Goal: Task Accomplishment & Management: Use online tool/utility

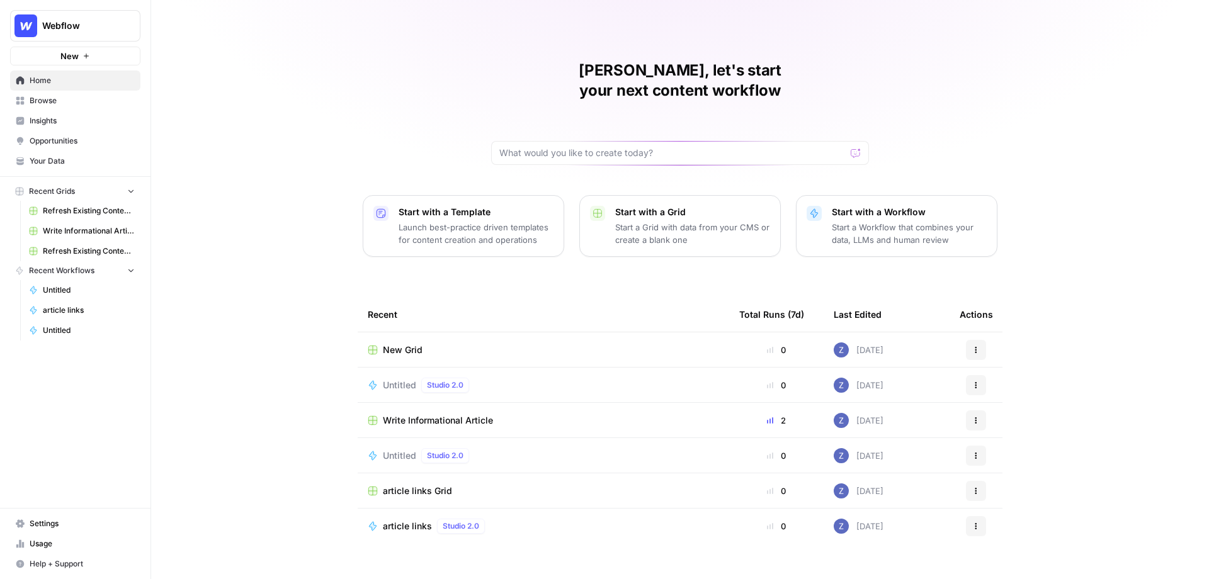
click at [69, 160] on span "Your Data" at bounding box center [82, 160] width 105 height 11
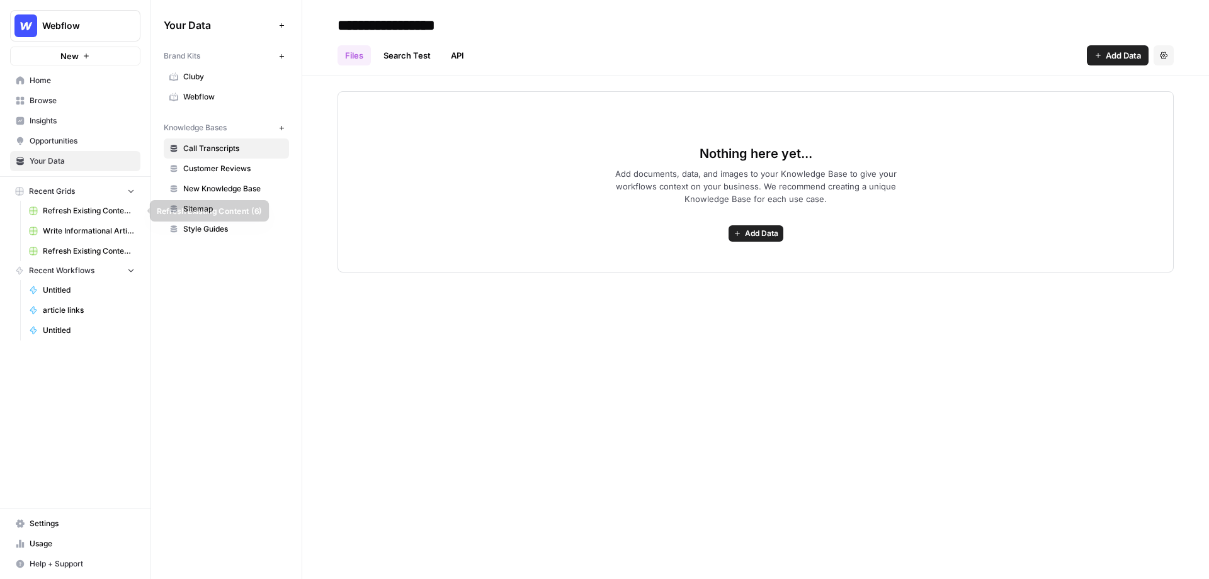
click at [91, 213] on span "Refresh Existing Content (6)" at bounding box center [89, 210] width 92 height 11
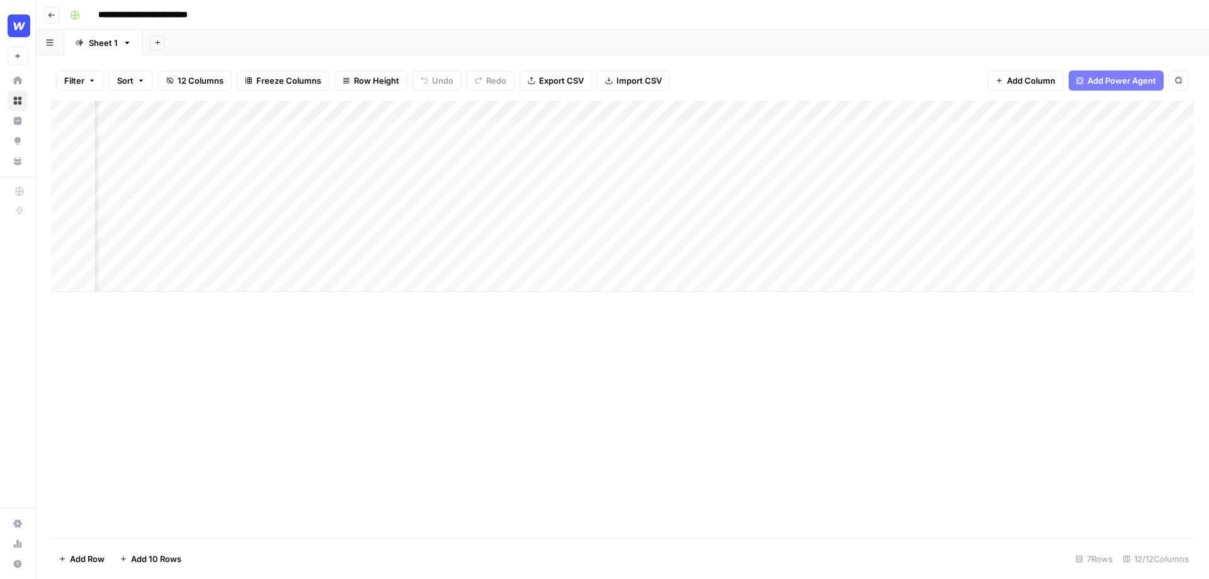
scroll to position [0, 653]
click at [1060, 130] on div "Add Column" at bounding box center [622, 196] width 1143 height 191
click at [1078, 132] on div "Add Column" at bounding box center [622, 196] width 1143 height 191
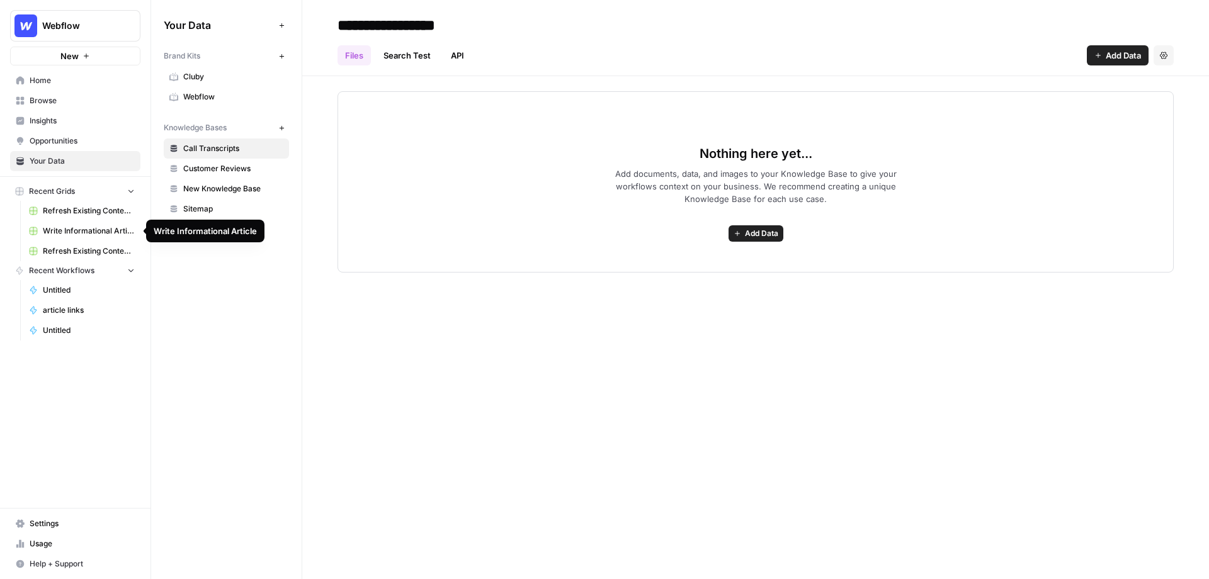
click at [91, 248] on span "Refresh Existing Content (11)" at bounding box center [89, 250] width 92 height 11
click at [52, 99] on span "Browse" at bounding box center [82, 100] width 105 height 11
click at [63, 101] on span "Browse" at bounding box center [82, 100] width 105 height 11
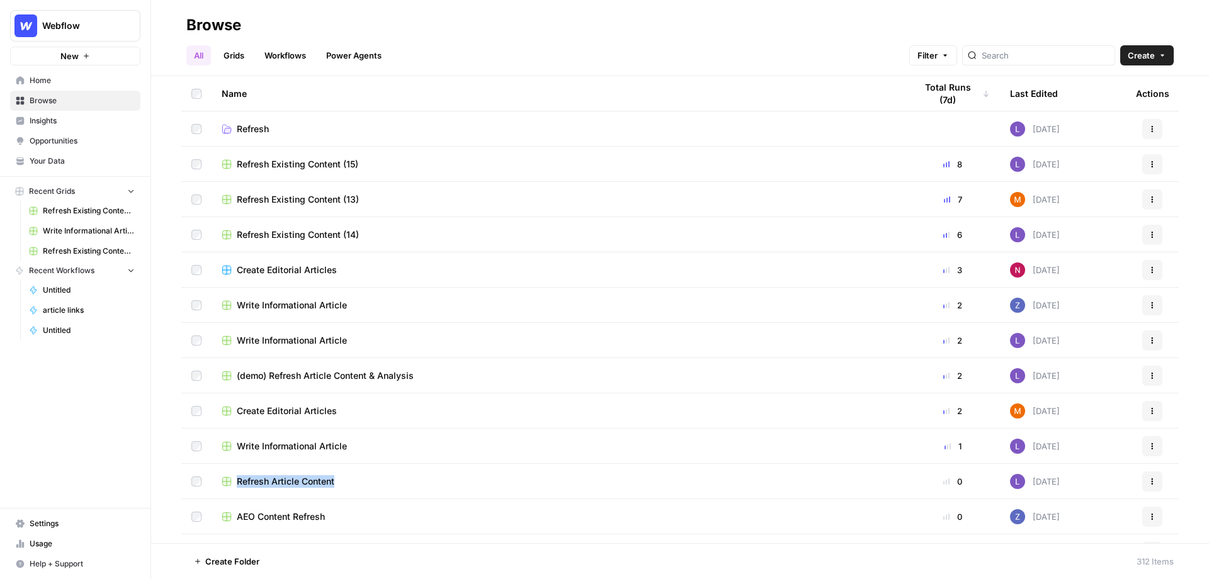
click at [62, 157] on span "Your Data" at bounding box center [82, 160] width 105 height 11
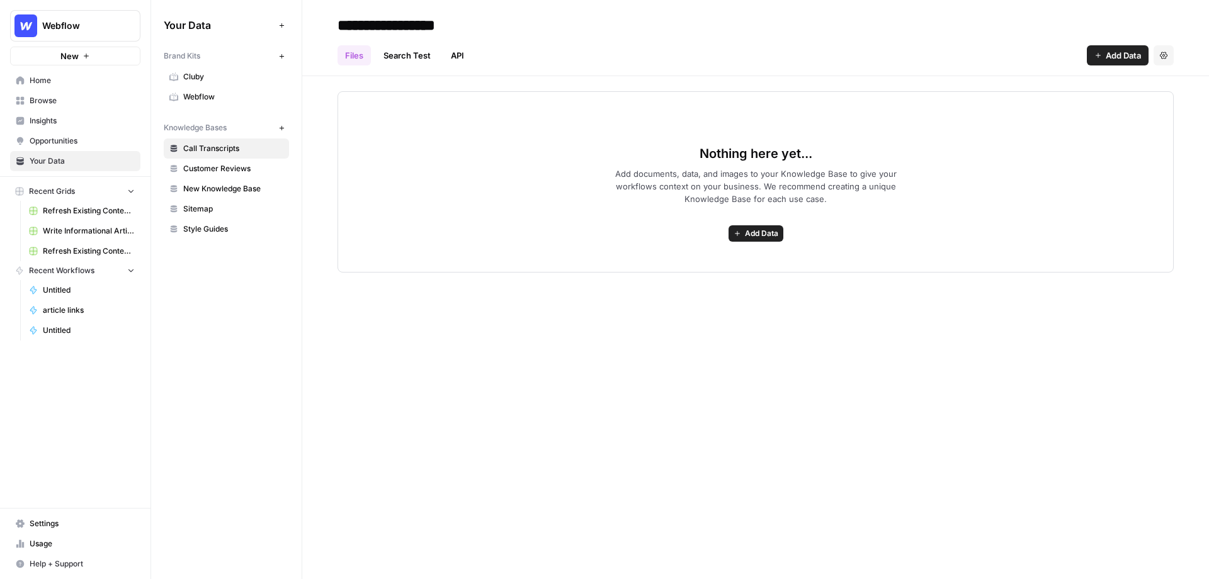
click at [231, 96] on span "Webflow" at bounding box center [233, 96] width 100 height 11
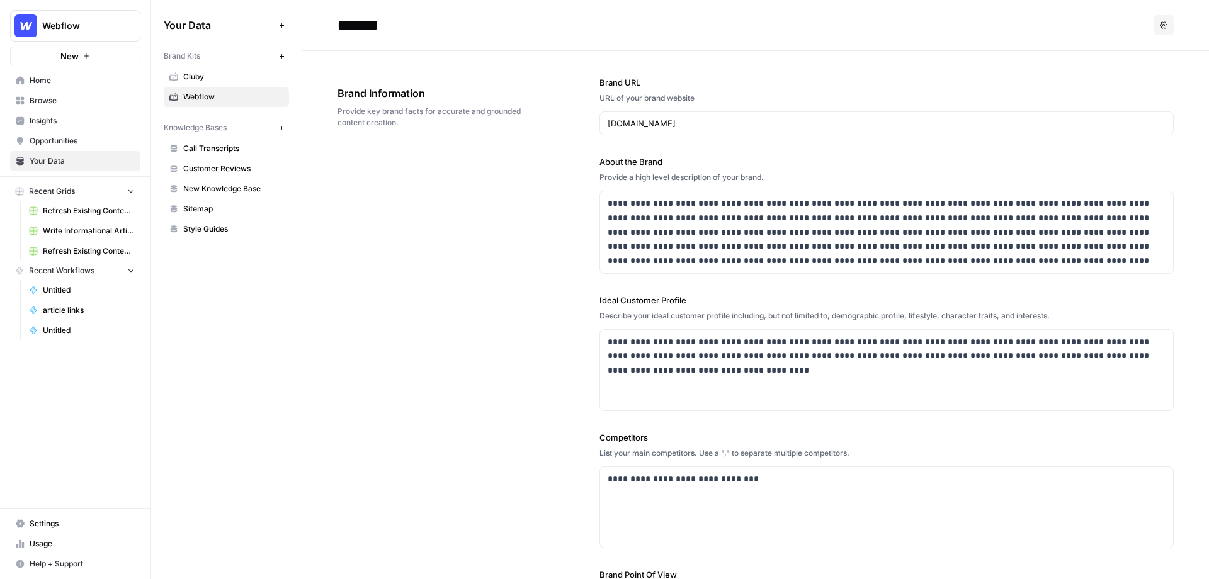
click at [86, 191] on button "Recent Grids" at bounding box center [75, 191] width 130 height 19
click at [116, 206] on button "Recent Workflows" at bounding box center [75, 210] width 130 height 19
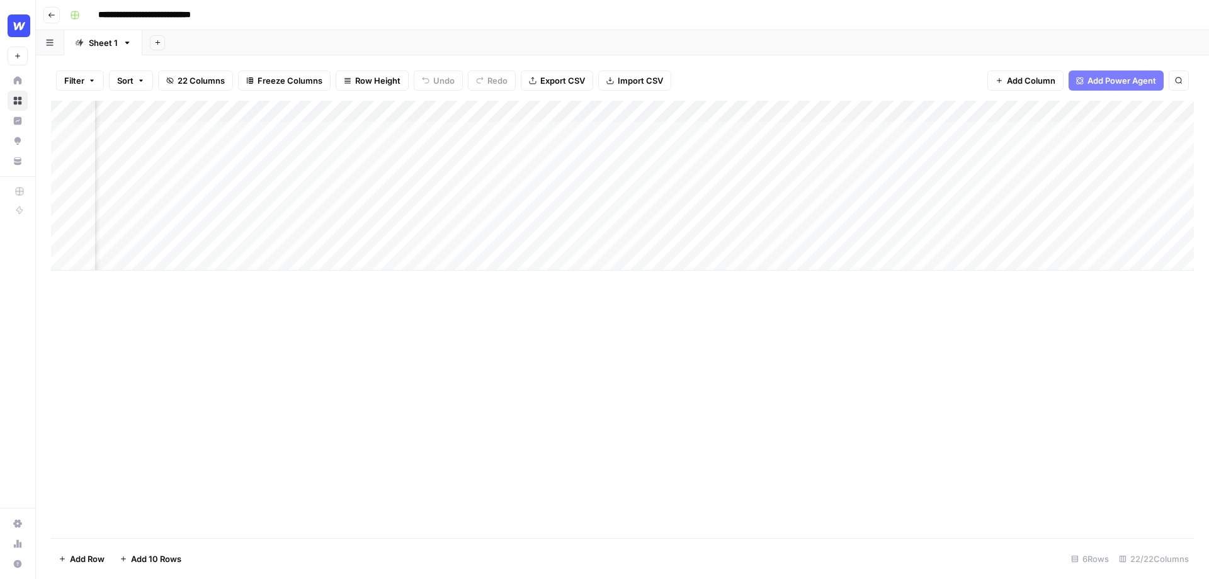
scroll to position [0, 1968]
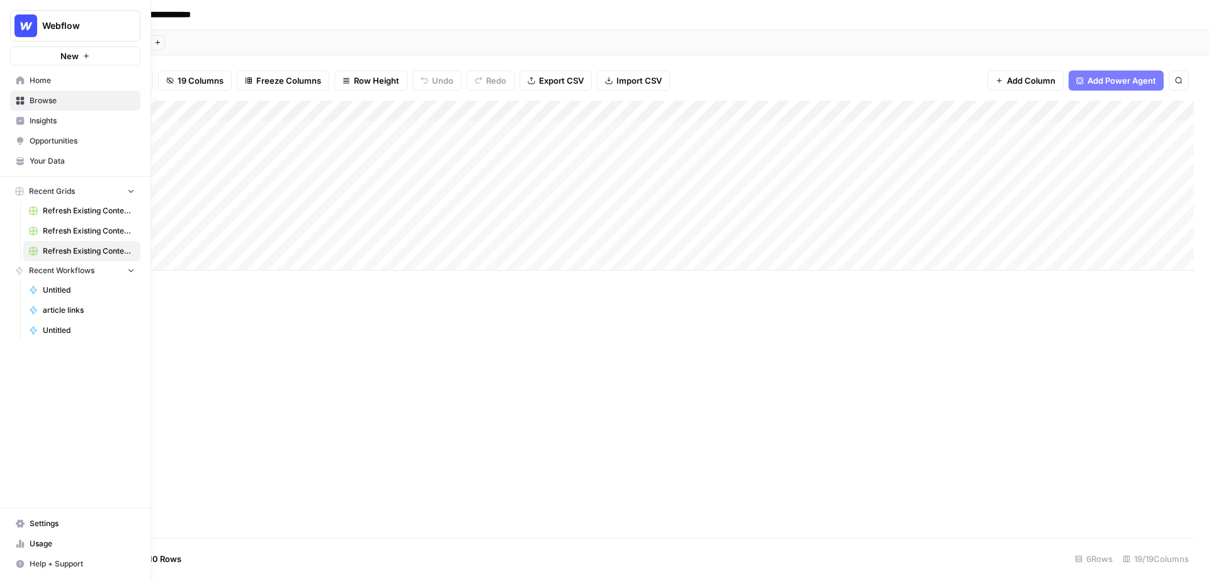
click at [48, 98] on span "Browse" at bounding box center [82, 100] width 105 height 11
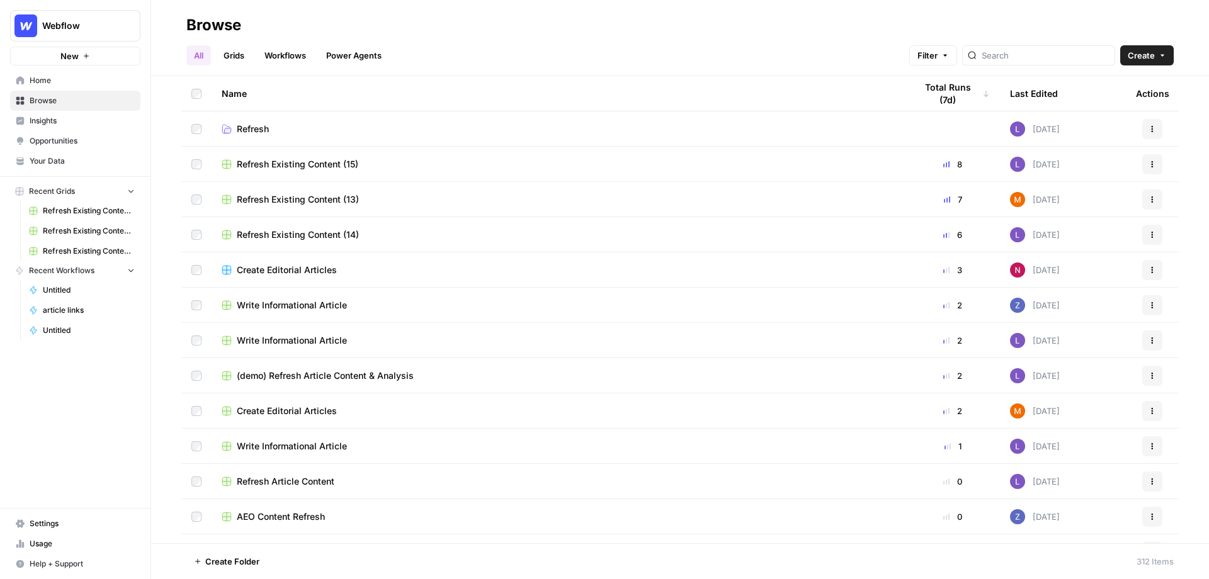
click at [288, 334] on span "Write Informational Article" at bounding box center [292, 340] width 110 height 13
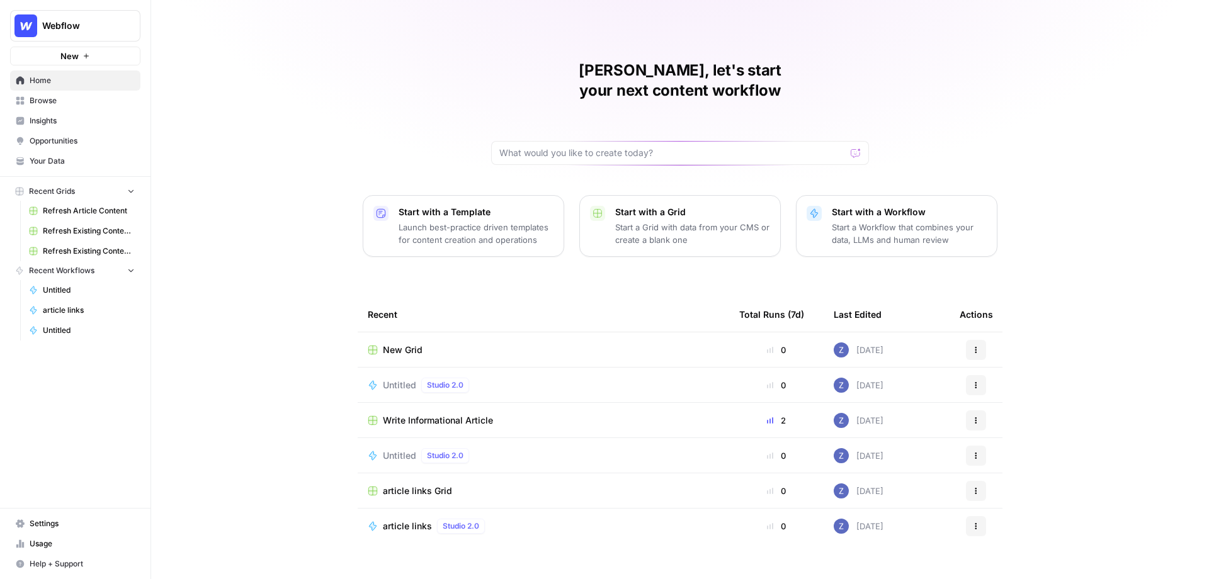
click at [83, 27] on span "Webflow" at bounding box center [80, 26] width 76 height 13
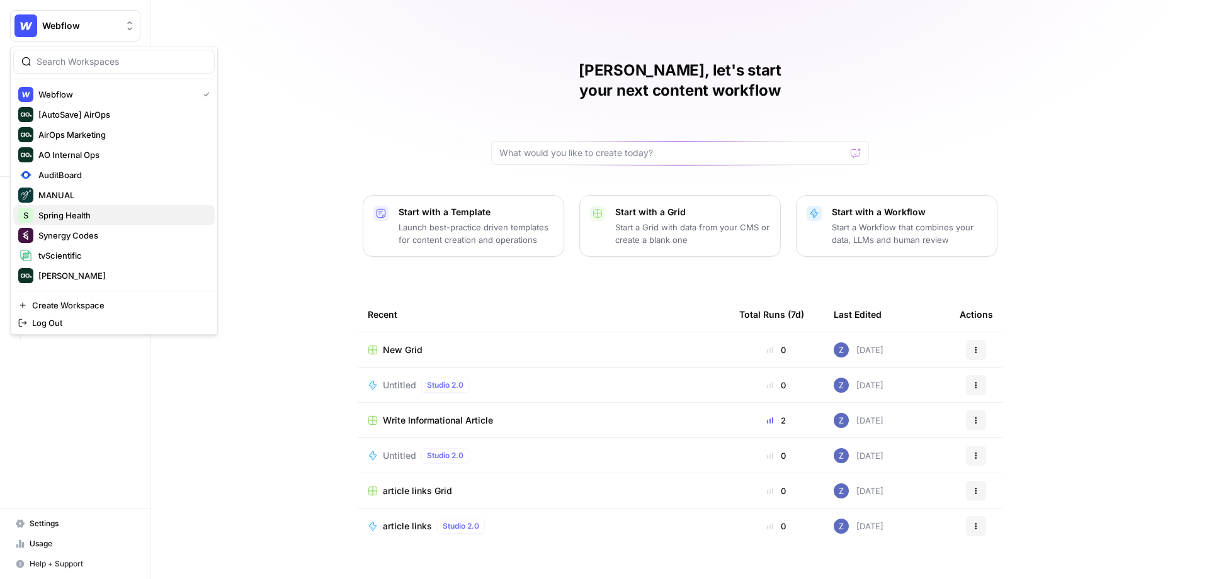
click at [93, 219] on span "Spring Health" at bounding box center [121, 215] width 166 height 13
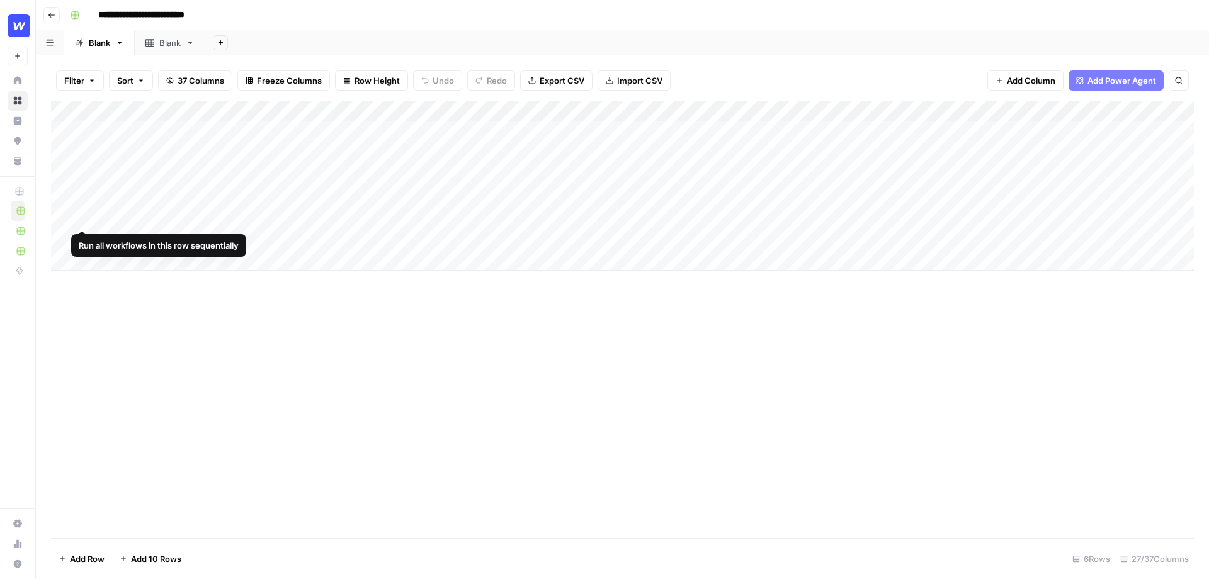
click at [64, 216] on div "Add Column" at bounding box center [622, 186] width 1143 height 170
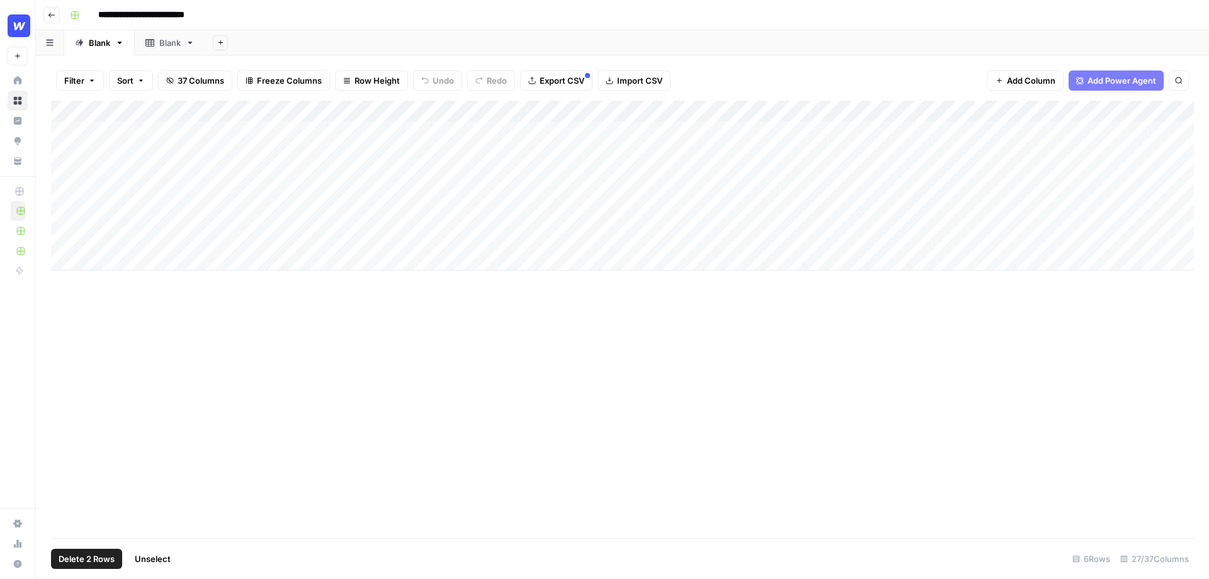
click at [63, 244] on div "Add Column" at bounding box center [622, 186] width 1143 height 170
click at [86, 559] on span "Delete 2 Rows" at bounding box center [87, 559] width 56 height 13
click at [568, 143] on span "Delete" at bounding box center [559, 145] width 27 height 13
click at [64, 218] on div "Add Column" at bounding box center [622, 196] width 1143 height 191
click at [64, 239] on div "Add Column" at bounding box center [622, 196] width 1143 height 191
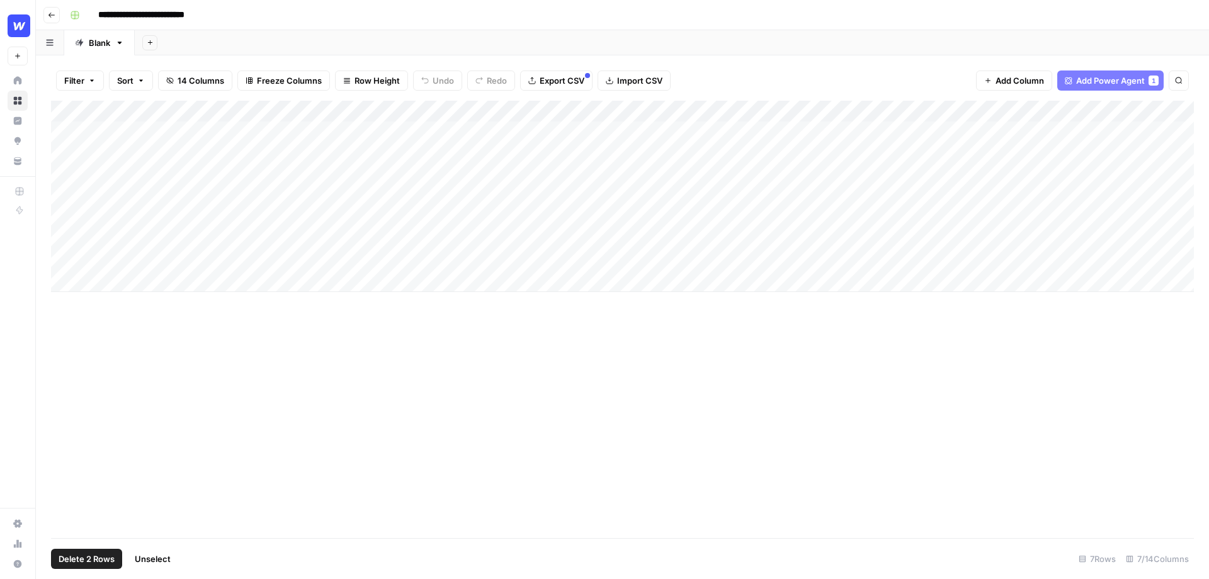
click at [62, 266] on div "Add Column" at bounding box center [622, 196] width 1143 height 191
click at [77, 555] on span "Delete 3 Rows" at bounding box center [87, 559] width 56 height 13
click at [563, 142] on span "Delete" at bounding box center [559, 145] width 27 height 13
